Goal: Find specific page/section: Find specific page/section

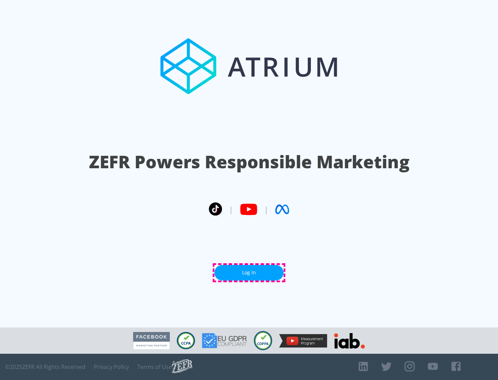
click at [249, 273] on link "Log In" at bounding box center [248, 273] width 69 height 16
